Goal: Task Accomplishment & Management: Use online tool/utility

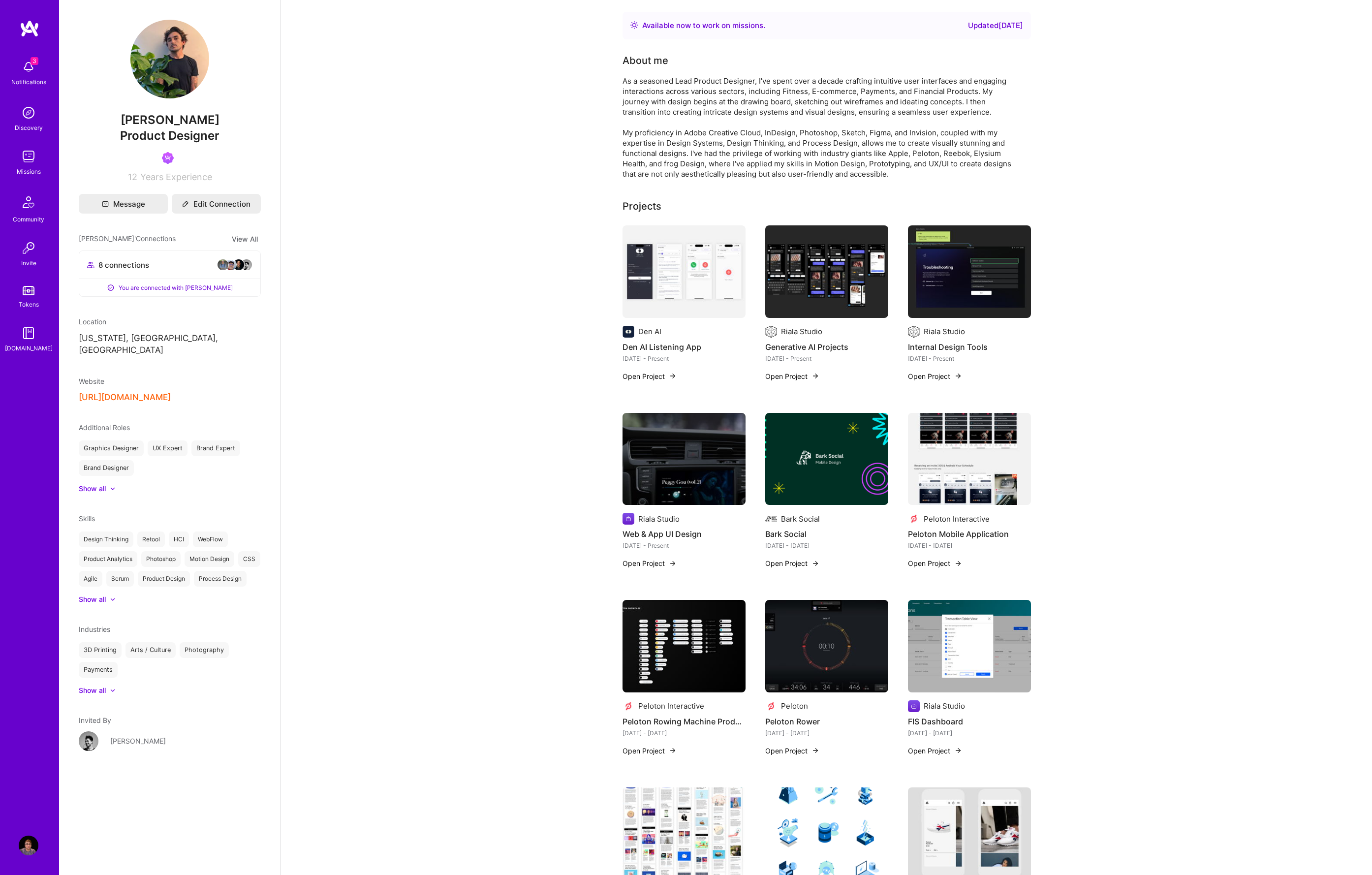
scroll to position [2, 0]
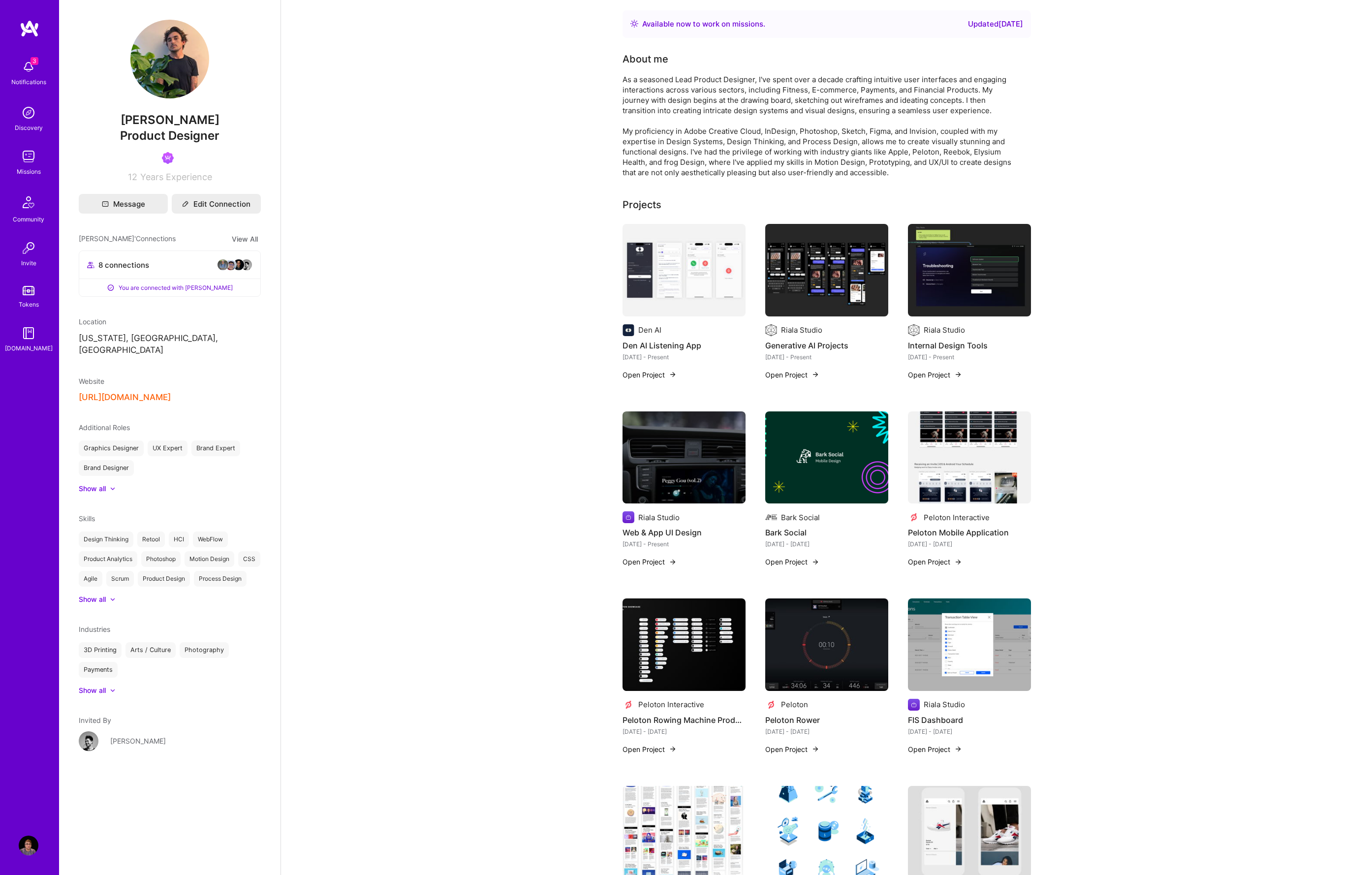
click at [22, 59] on img at bounding box center [28, 67] width 20 height 20
click at [22, 163] on img at bounding box center [28, 156] width 20 height 20
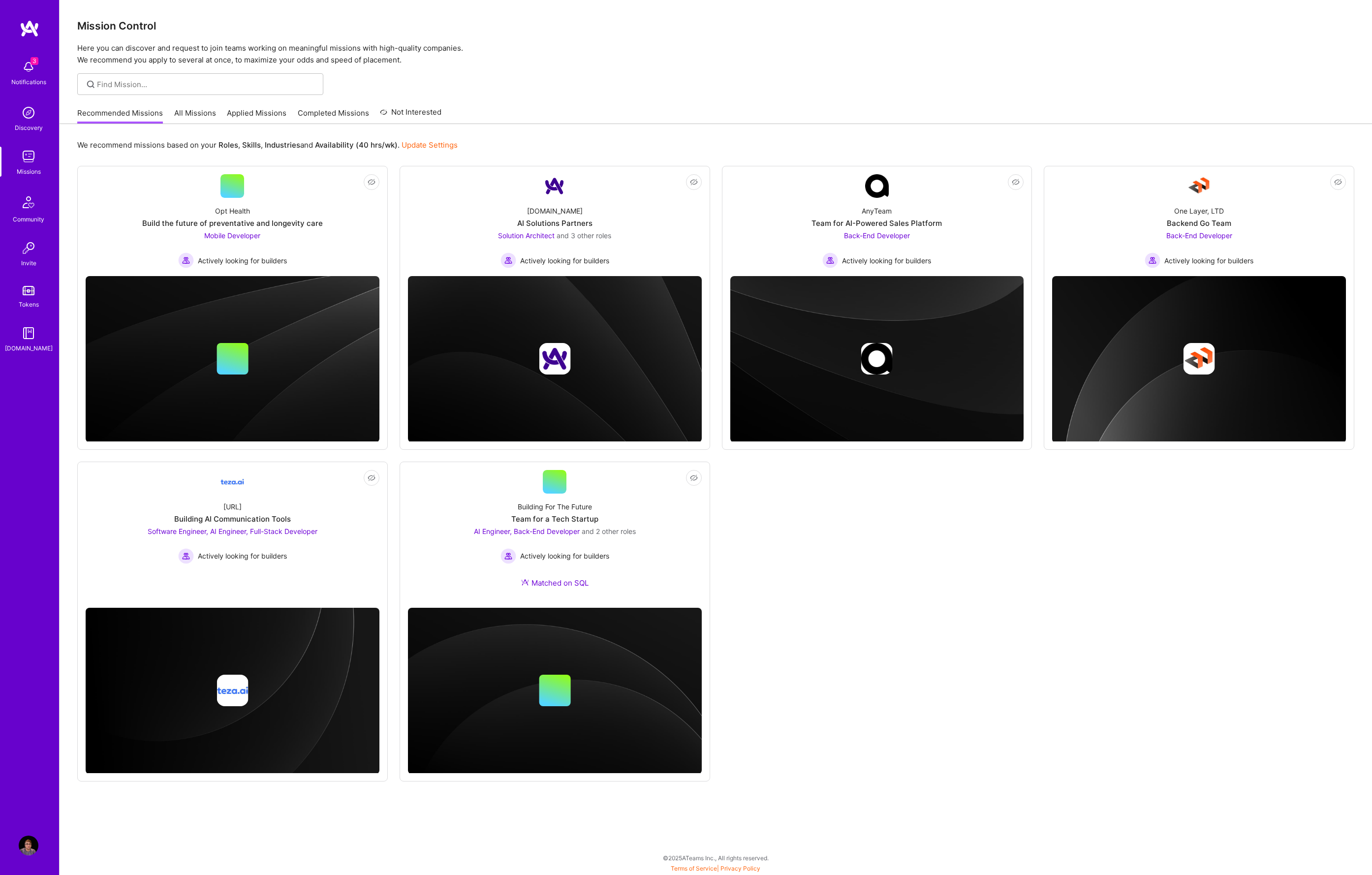
click at [254, 113] on link "Applied Missions" at bounding box center [257, 116] width 60 height 16
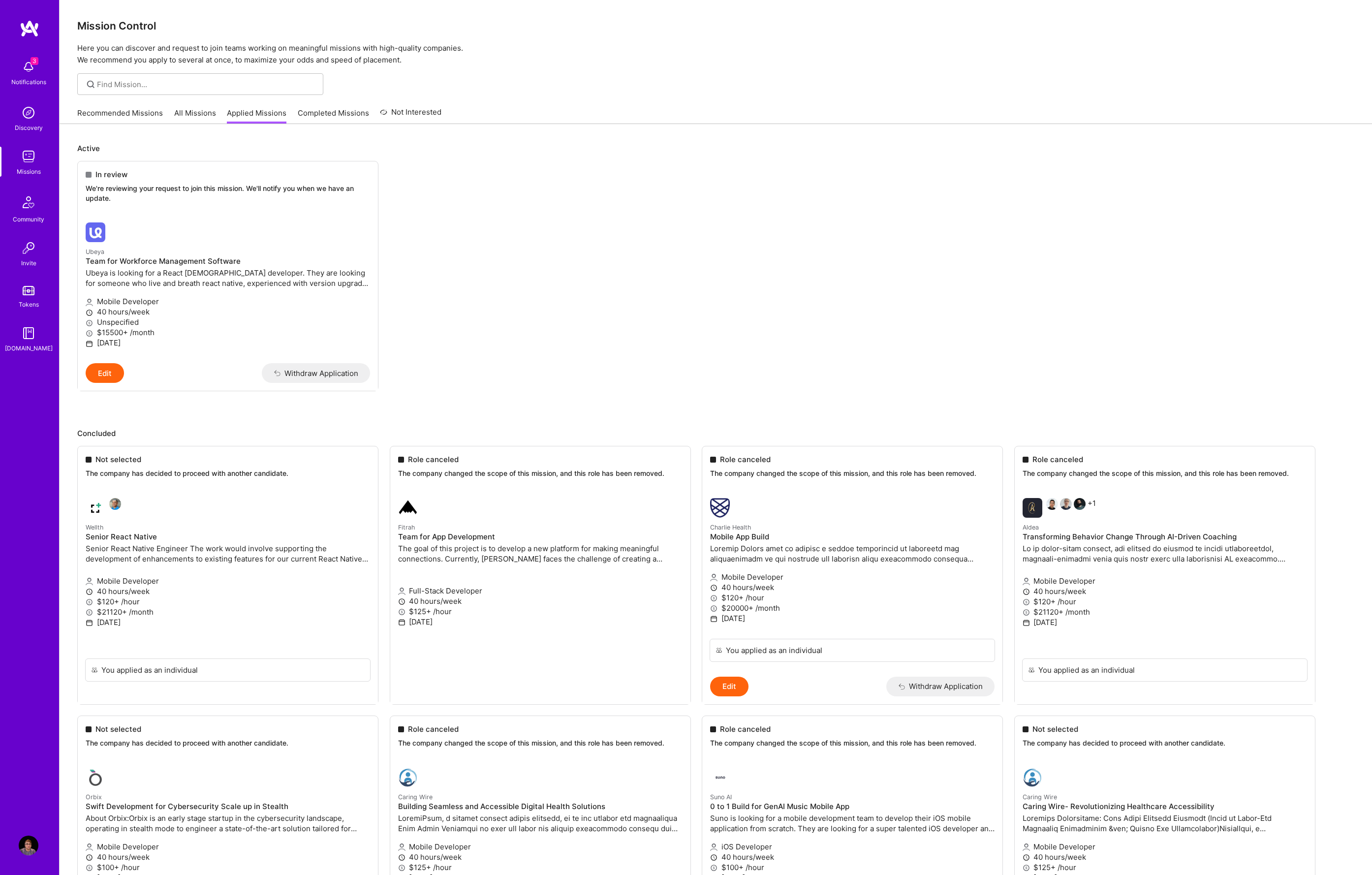
click at [159, 113] on link "Recommended Missions" at bounding box center [120, 116] width 86 height 16
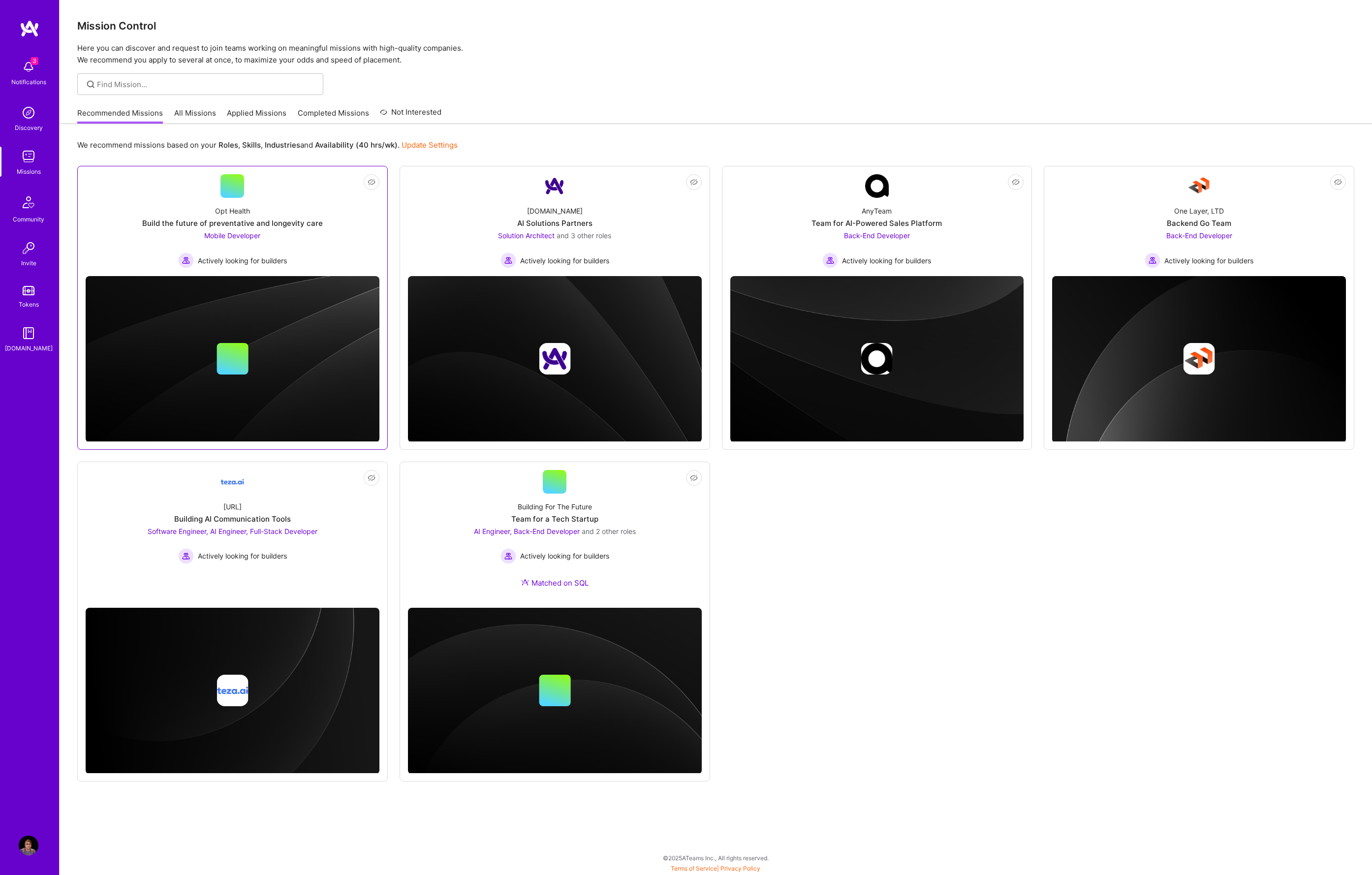
click at [246, 218] on div "Build the future of preventative and longevity care" at bounding box center [232, 223] width 181 height 10
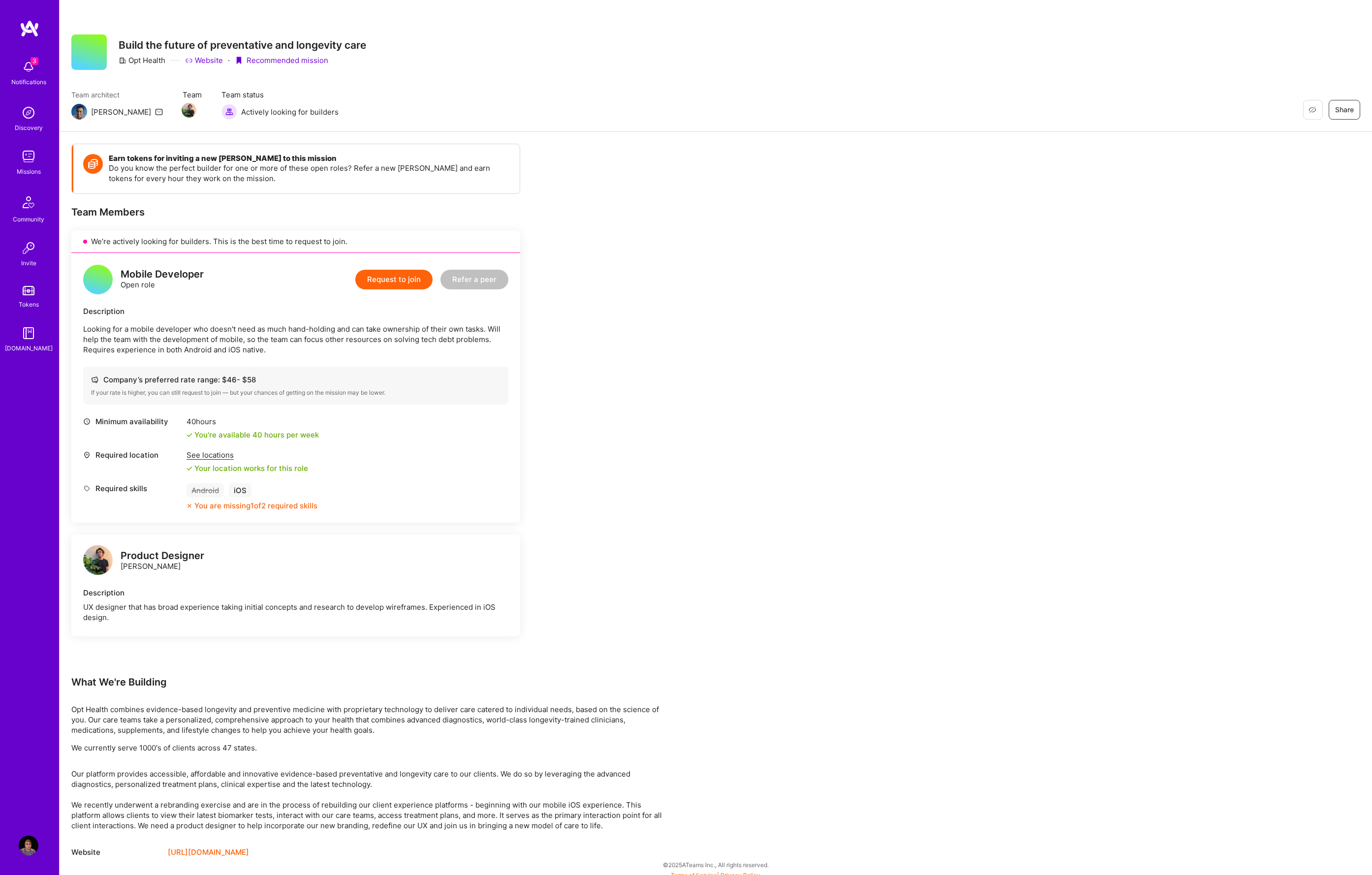
click at [29, 69] on img at bounding box center [28, 67] width 20 height 20
click at [29, 167] on div "Missions" at bounding box center [28, 171] width 24 height 10
